Goal: Task Accomplishment & Management: Manage account settings

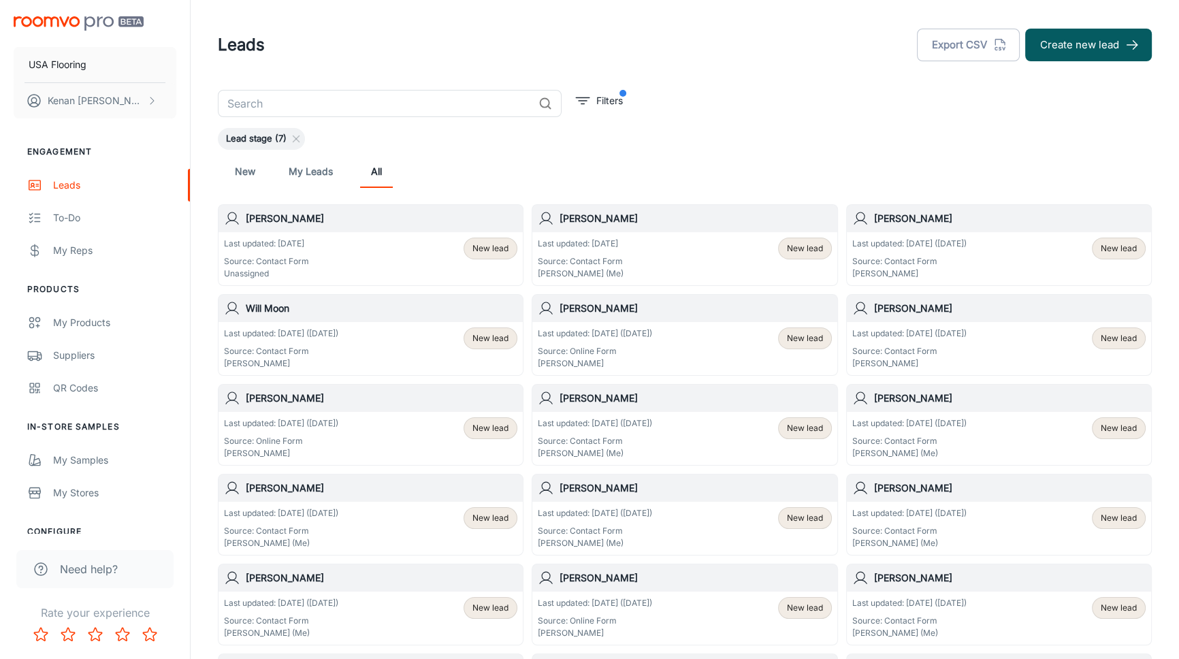
click at [395, 234] on div "Last updated: [DATE] Source: Contact Form Unassigned New lead" at bounding box center [371, 258] width 304 height 53
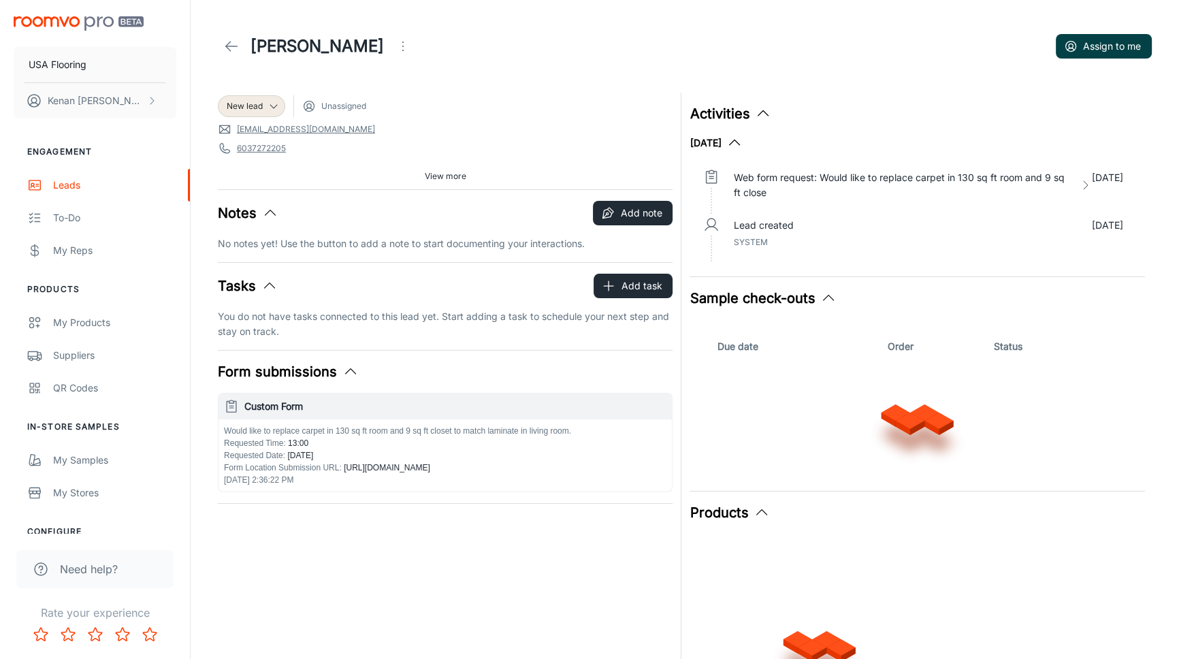
click at [1091, 49] on button "Assign to me" at bounding box center [1104, 46] width 96 height 25
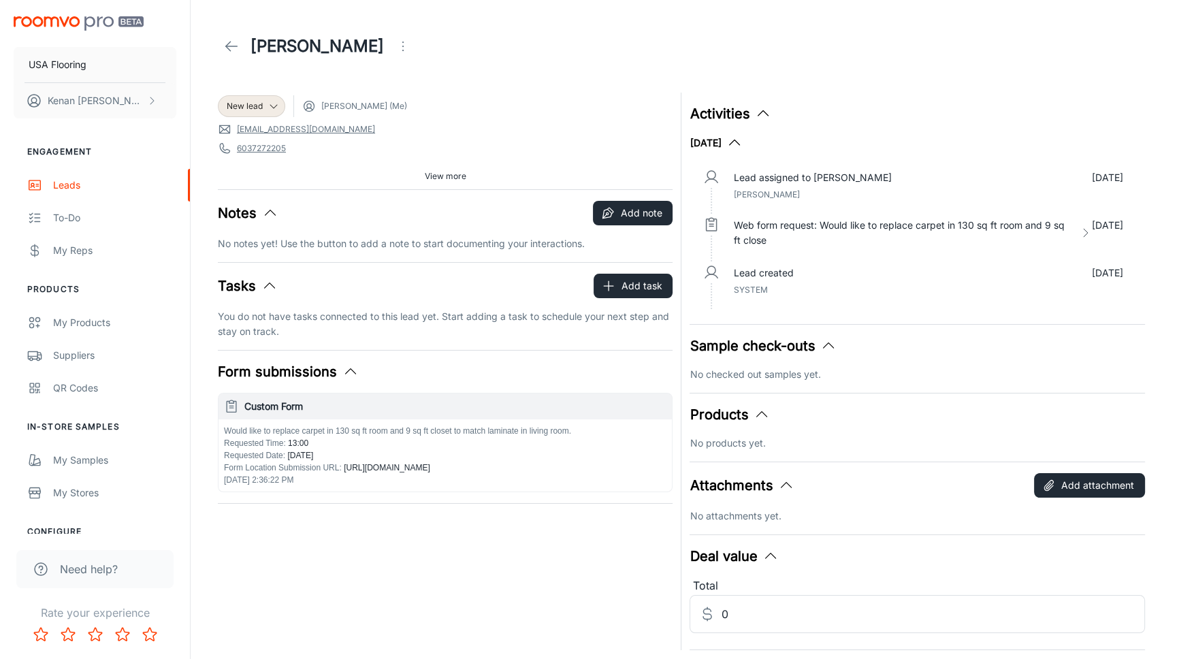
click at [240, 41] on link at bounding box center [231, 46] width 27 height 27
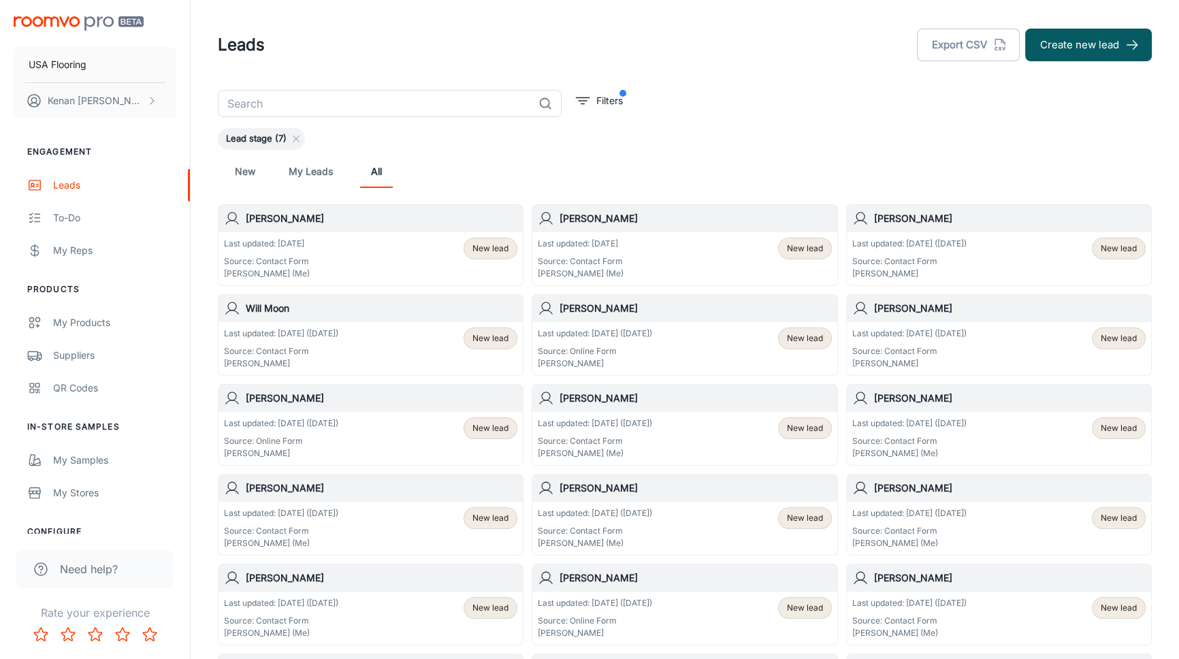
click at [283, 57] on div "Leads Export CSV Create new lead" at bounding box center [685, 44] width 934 height 35
